Goal: Transaction & Acquisition: Download file/media

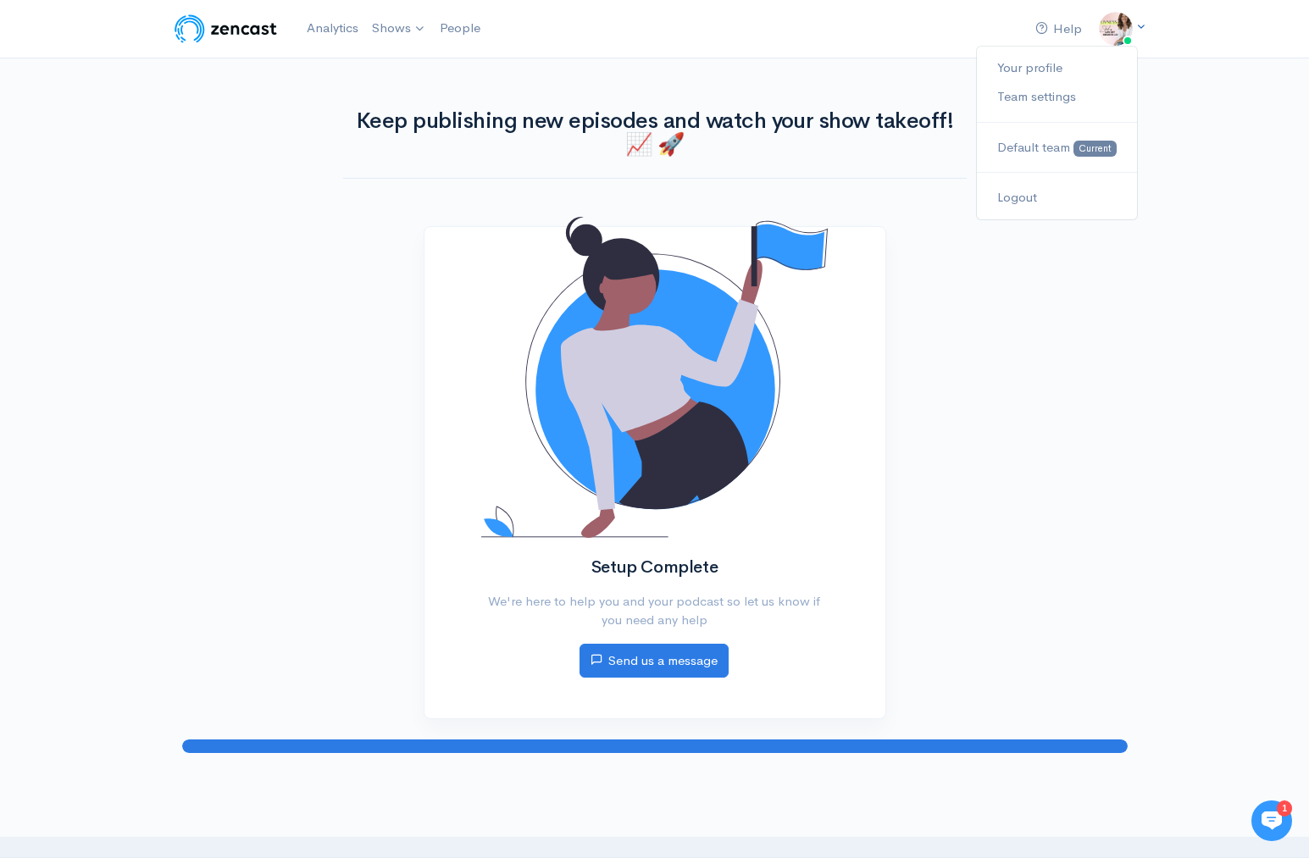
click at [1142, 27] on icon at bounding box center [1140, 26] width 11 height 11
click at [1036, 66] on link "Your profile" at bounding box center [1056, 68] width 159 height 30
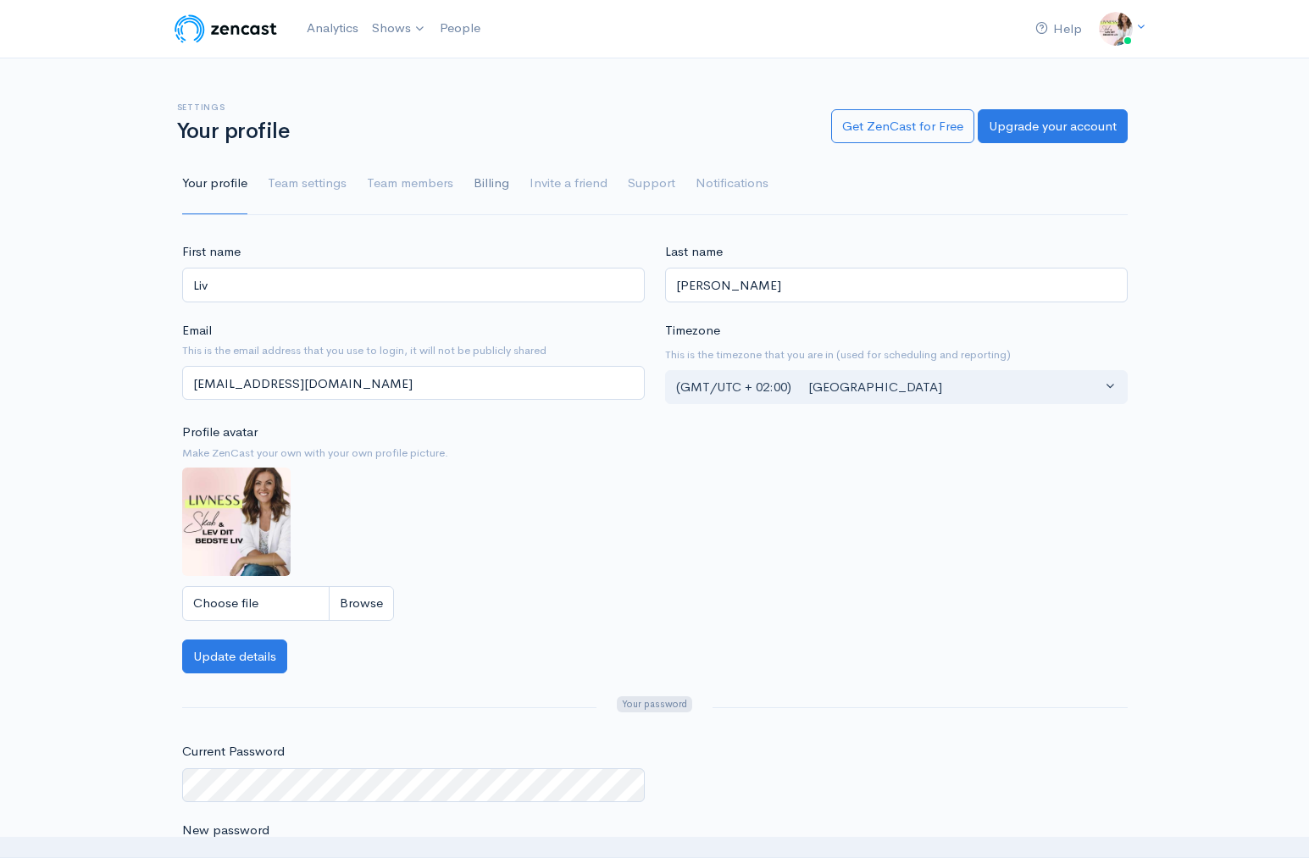
click at [485, 184] on link "Billing" at bounding box center [492, 183] width 36 height 61
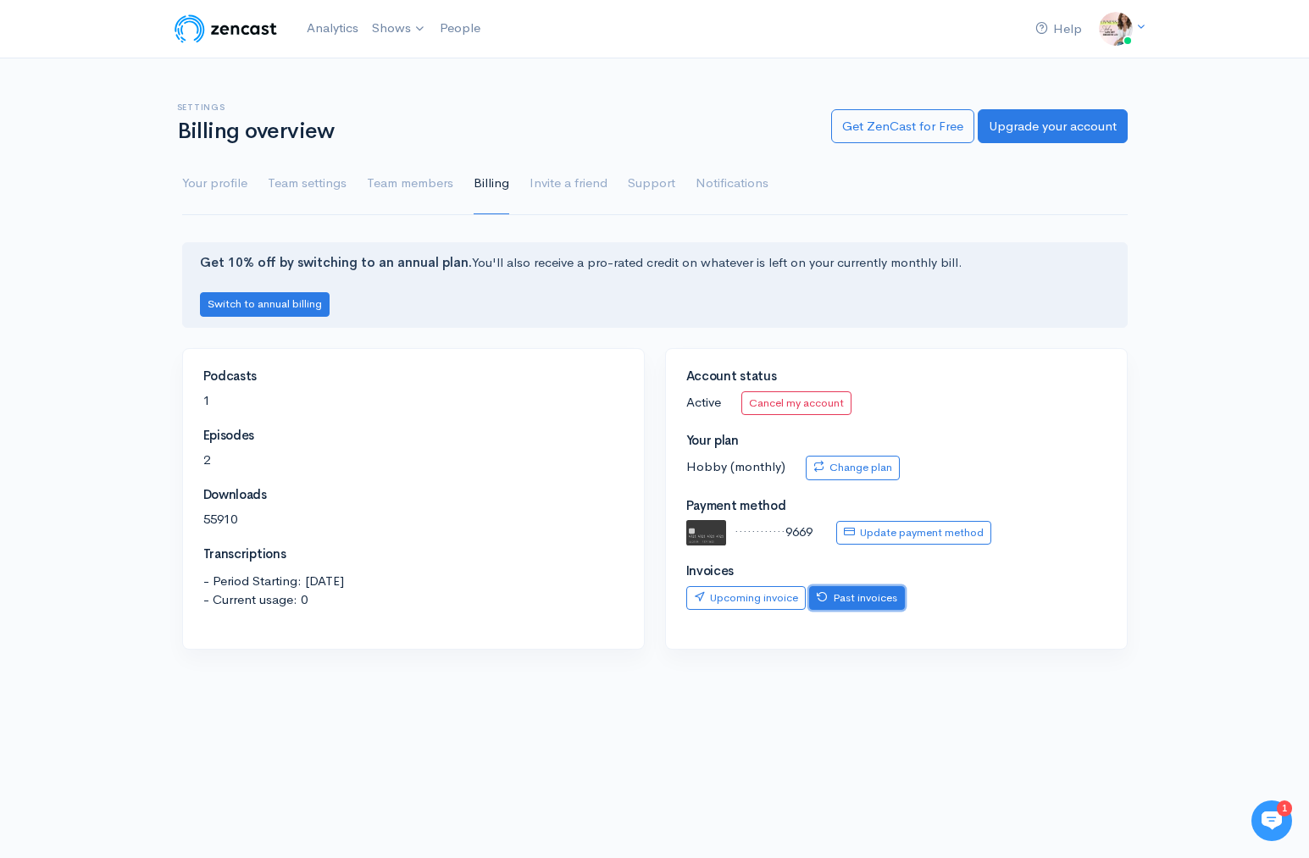
click at [843, 602] on link "Past invoices" at bounding box center [857, 598] width 96 height 25
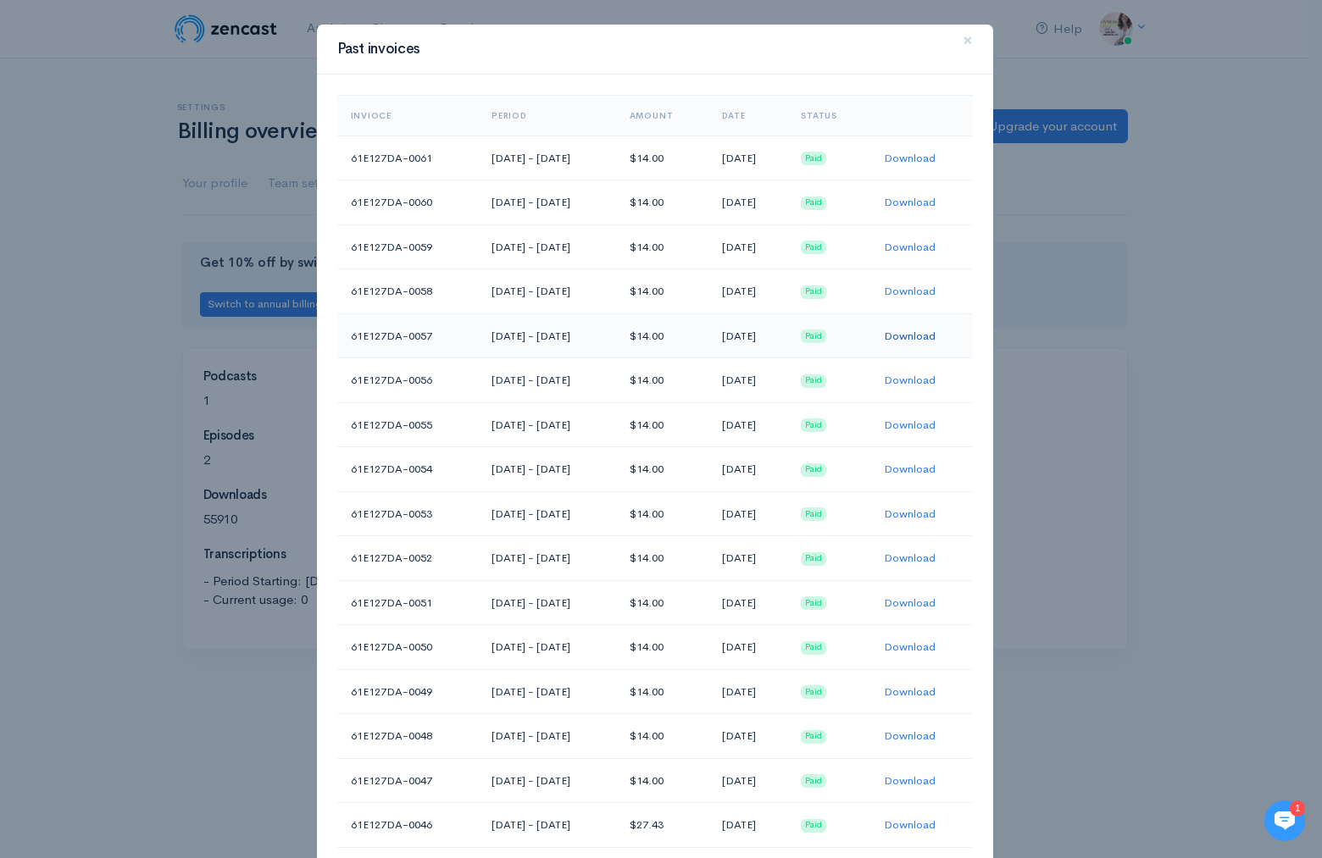
click at [921, 336] on link "Download" at bounding box center [910, 336] width 52 height 14
click at [923, 290] on link "Download" at bounding box center [910, 291] width 52 height 14
click at [924, 247] on link "Download" at bounding box center [910, 247] width 52 height 14
click at [921, 290] on link "Download" at bounding box center [910, 291] width 52 height 14
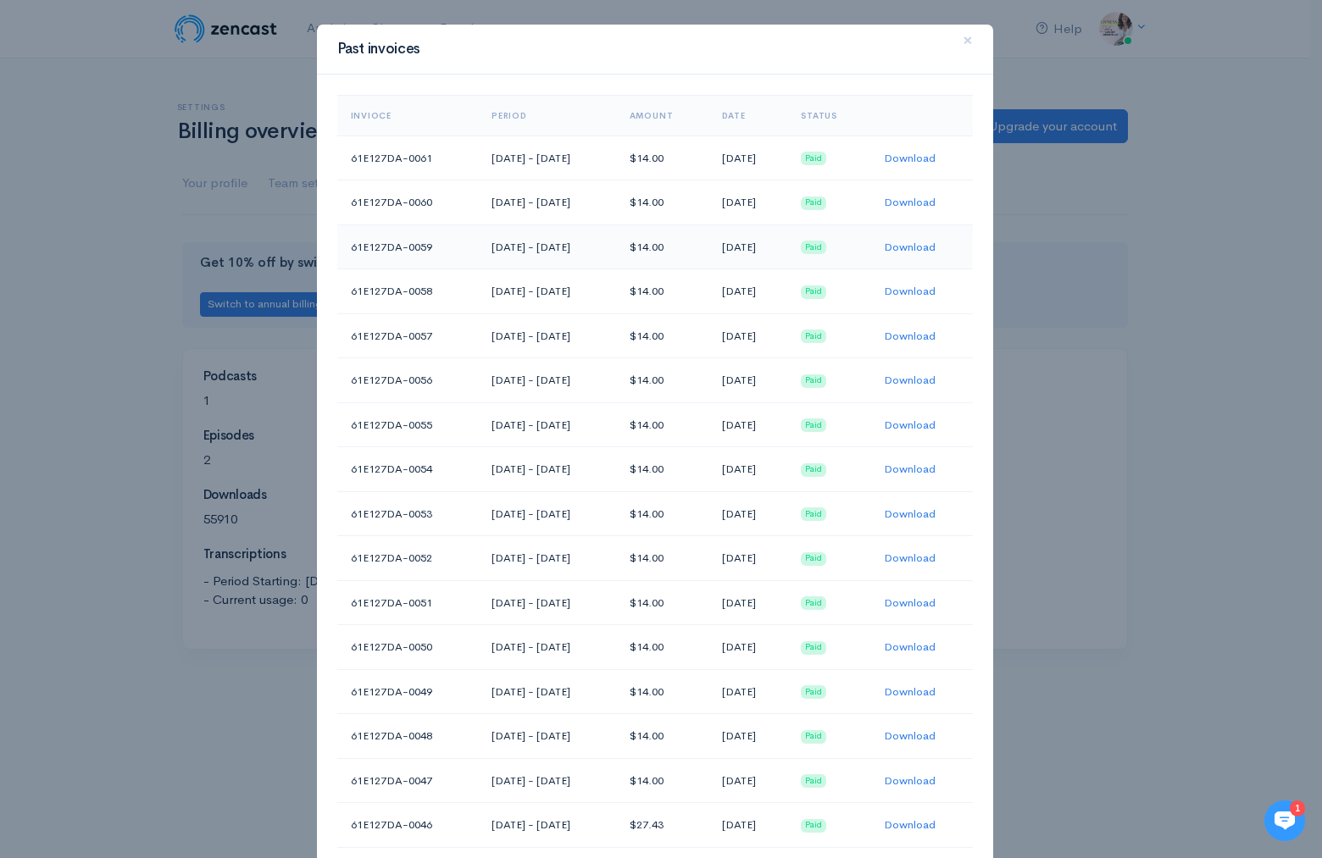
click at [891, 253] on td "Download" at bounding box center [921, 247] width 103 height 45
click at [907, 248] on link "Download" at bounding box center [910, 247] width 52 height 14
click at [910, 199] on link "Download" at bounding box center [910, 202] width 52 height 14
click at [963, 40] on span "×" at bounding box center [968, 40] width 10 height 25
